Goal: Task Accomplishment & Management: Complete application form

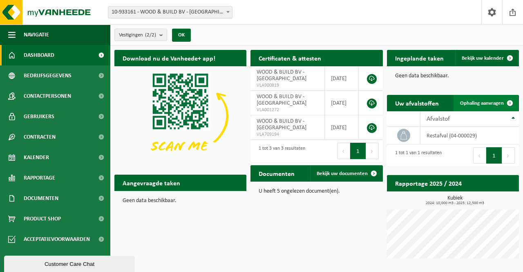
click at [477, 100] on link "Ophaling aanvragen" at bounding box center [486, 103] width 65 height 16
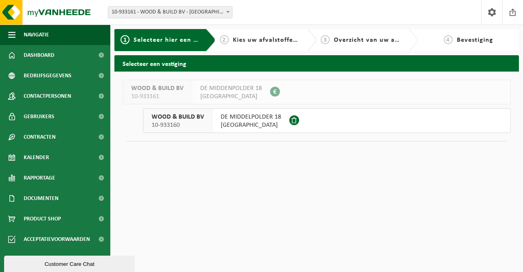
click at [182, 119] on span "WOOD & BUILD BV" at bounding box center [178, 117] width 52 height 8
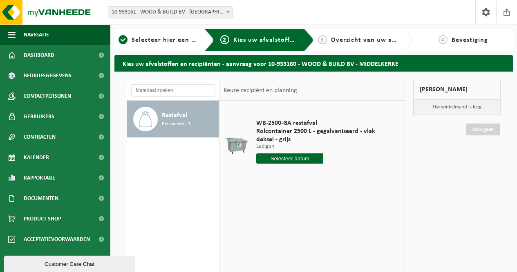
click at [290, 155] on input "text" at bounding box center [289, 158] width 67 height 10
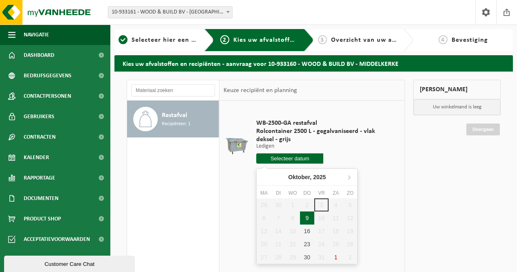
click at [305, 217] on div "9" at bounding box center [307, 217] width 14 height 13
type input "Van 2025-10-09"
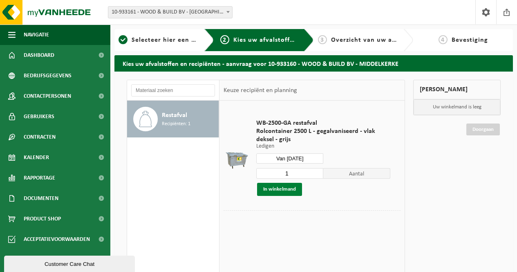
click at [289, 189] on button "In winkelmand" at bounding box center [279, 189] width 45 height 13
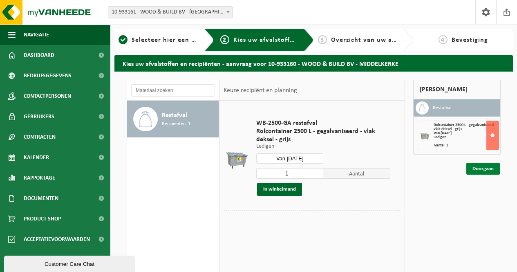
click at [480, 170] on link "Doorgaan" at bounding box center [483, 169] width 34 height 12
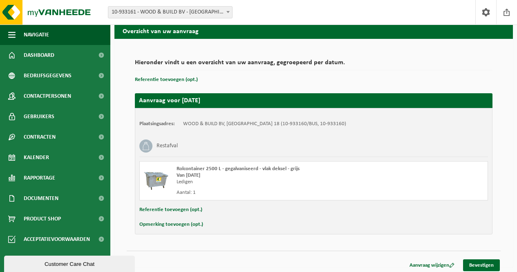
scroll to position [36, 0]
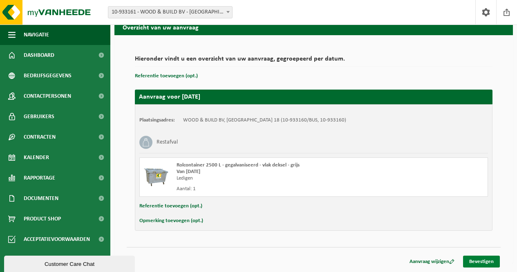
click at [479, 258] on link "Bevestigen" at bounding box center [481, 261] width 37 height 12
